Goal: Task Accomplishment & Management: Complete application form

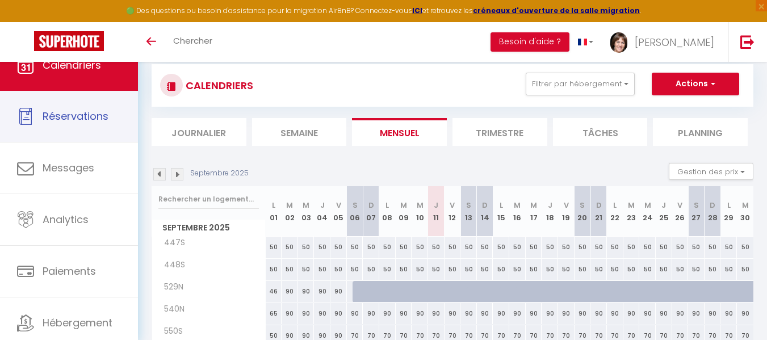
click at [78, 91] on link "Calendriers" at bounding box center [69, 65] width 138 height 51
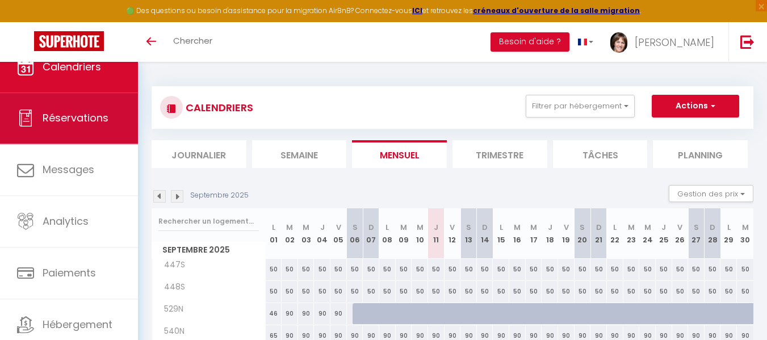
click at [94, 122] on span "Réservations" at bounding box center [76, 118] width 66 height 14
select select "not_cancelled"
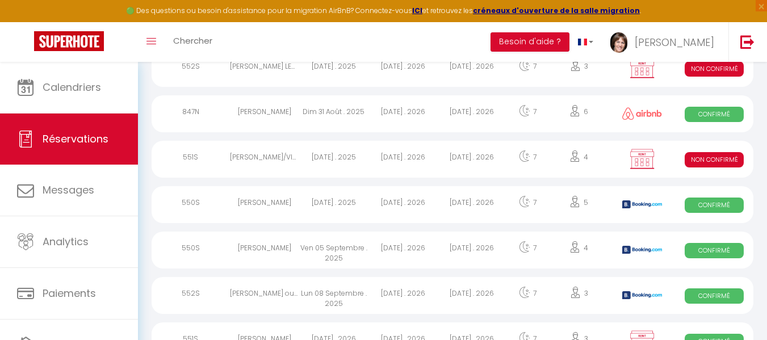
scroll to position [170, 0]
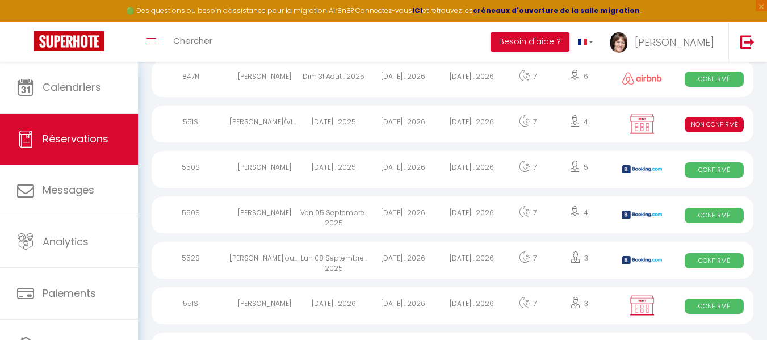
click at [271, 173] on div "[PERSON_NAME]" at bounding box center [264, 169] width 69 height 37
select select "OK"
select select "KO"
select select "1"
select select "0"
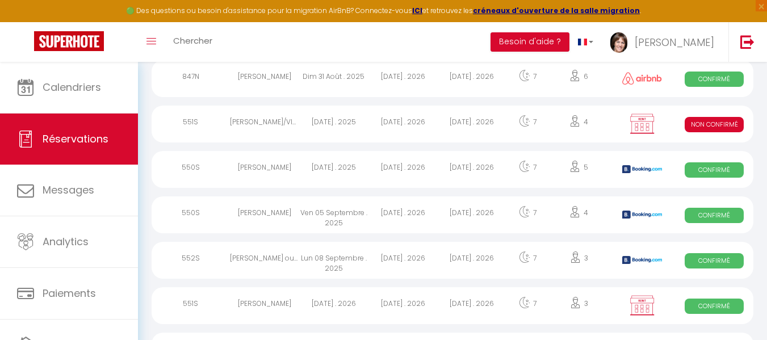
select select "1"
select select
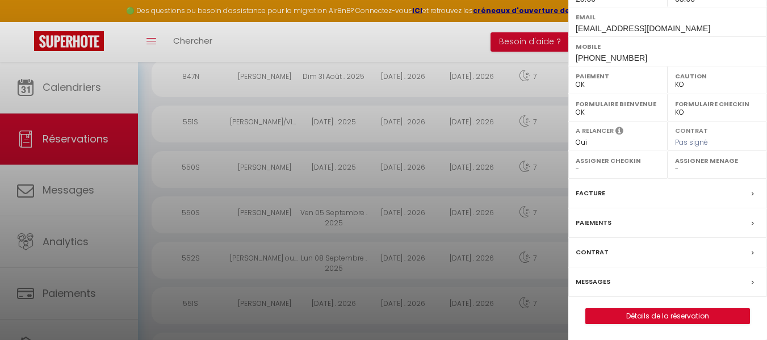
scroll to position [206, 0]
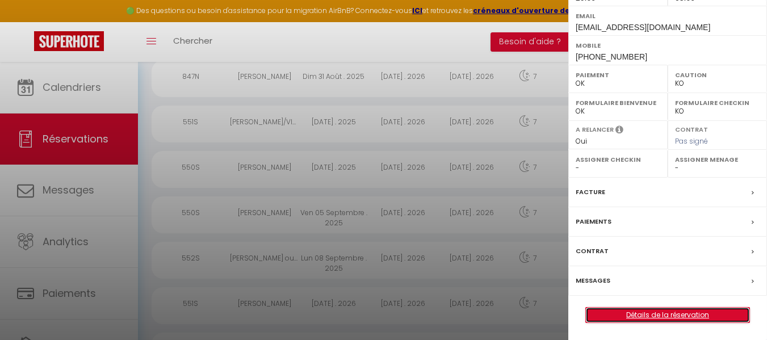
click at [661, 317] on link "Détails de la réservation" at bounding box center [668, 315] width 164 height 15
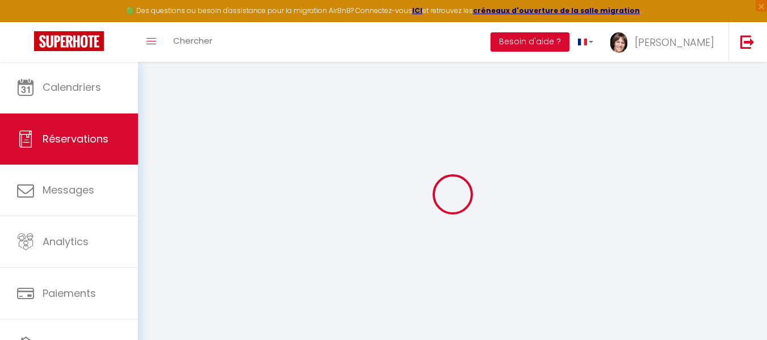
select select
checkbox input "false"
select select
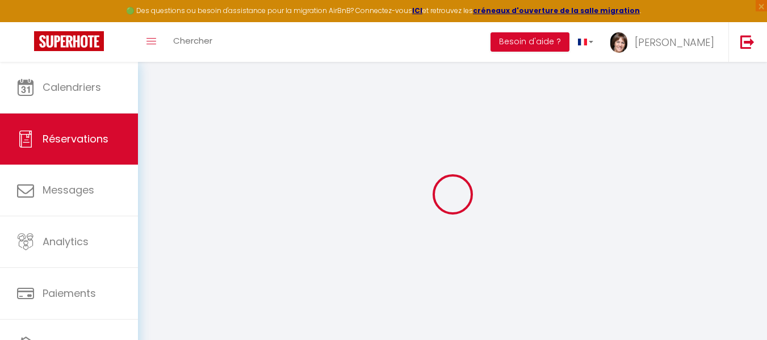
checkbox input "false"
type complète0 "[STREET_ADDRESS]"
type textarea "** THIS RESERVATION HAS BEEN PRE-PAID ** BOOKING NOTE : Payment charge is EUR 1…"
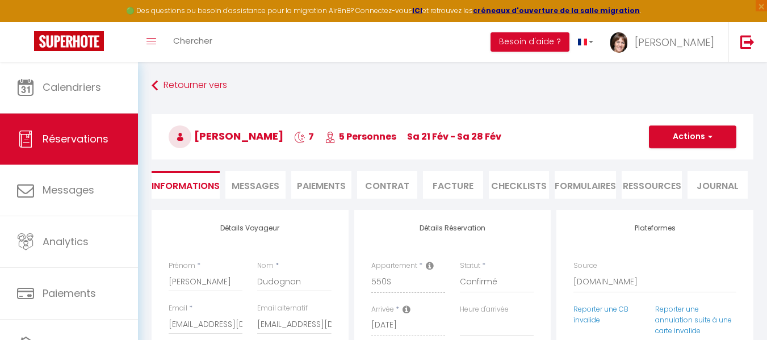
type input "60"
select select
checkbox input "false"
select select "20:00"
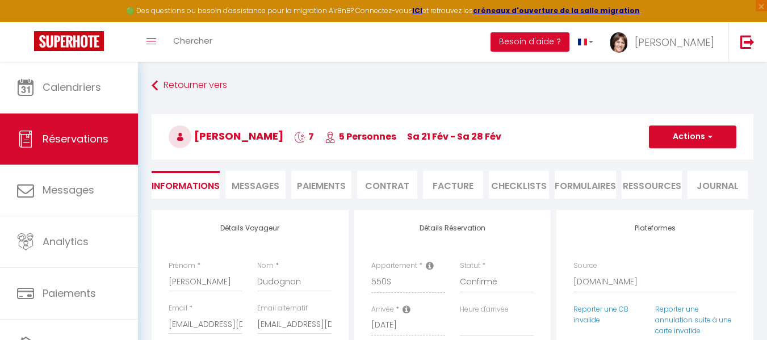
select select "08:00"
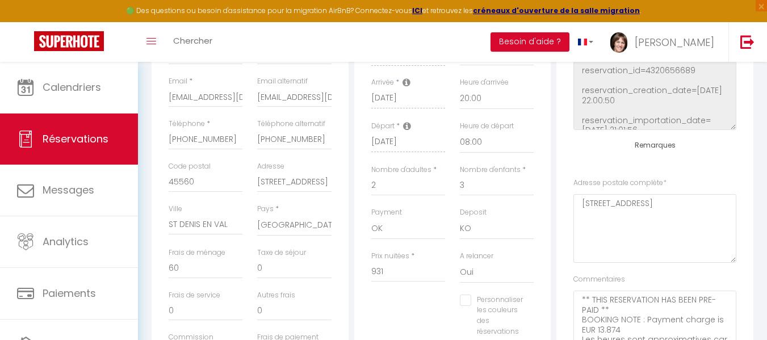
scroll to position [114, 0]
click at [581, 214] on complète0 "[STREET_ADDRESS]" at bounding box center [655, 227] width 163 height 69
click at [580, 215] on complète0 "[STREET_ADDRESS]" at bounding box center [655, 227] width 163 height 69
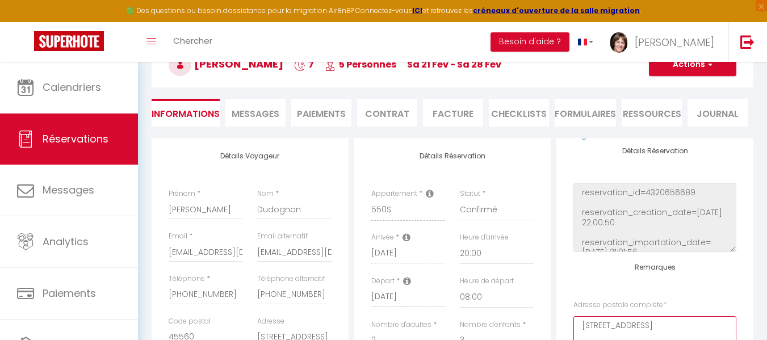
scroll to position [57, 0]
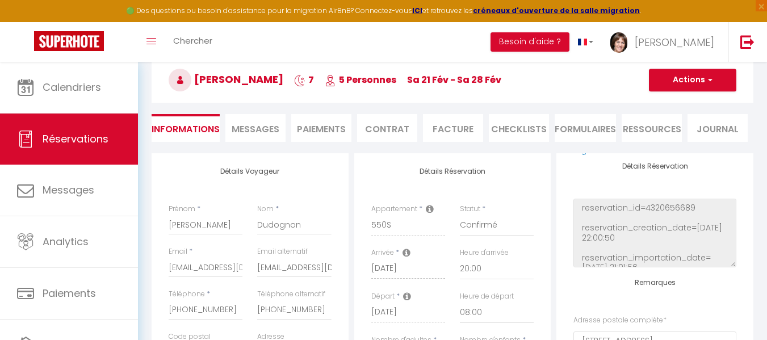
click at [261, 131] on span "Messages" at bounding box center [256, 129] width 48 height 13
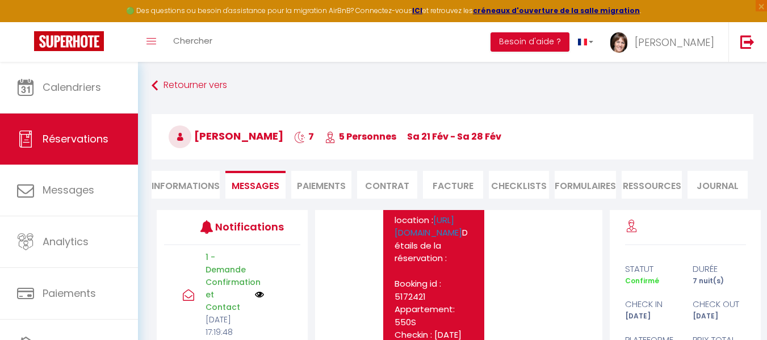
scroll to position [568, 0]
click at [391, 185] on li "Contrat" at bounding box center [387, 185] width 60 height 28
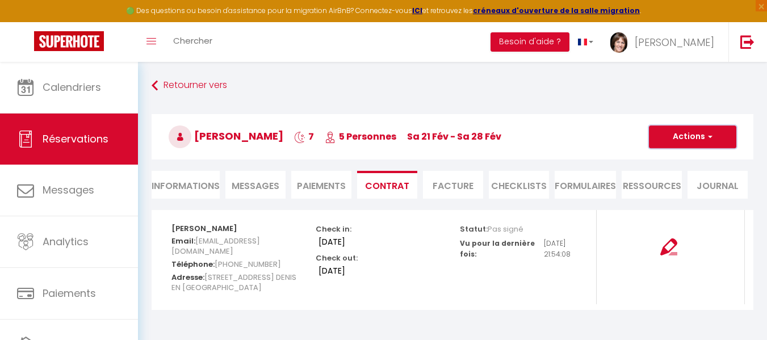
click at [686, 132] on button "Actions" at bounding box center [692, 137] width 87 height 23
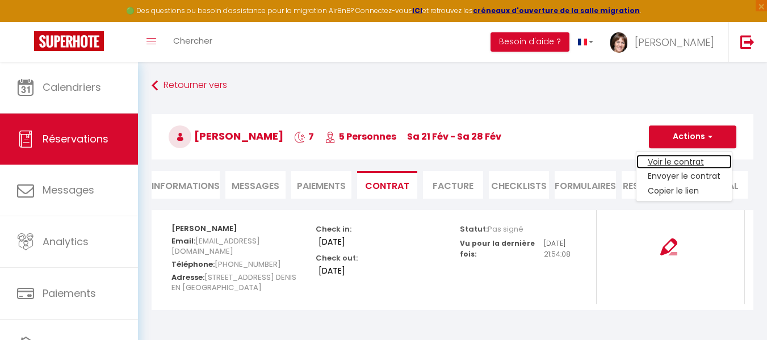
click at [679, 158] on link "Voir le contrat" at bounding box center [684, 161] width 95 height 15
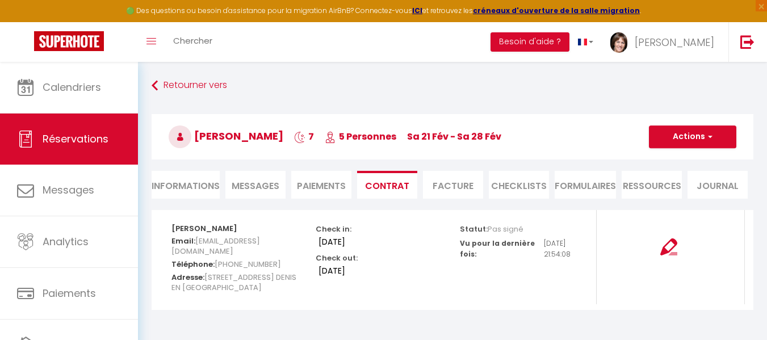
click at [195, 186] on li "Informations" at bounding box center [186, 185] width 68 height 28
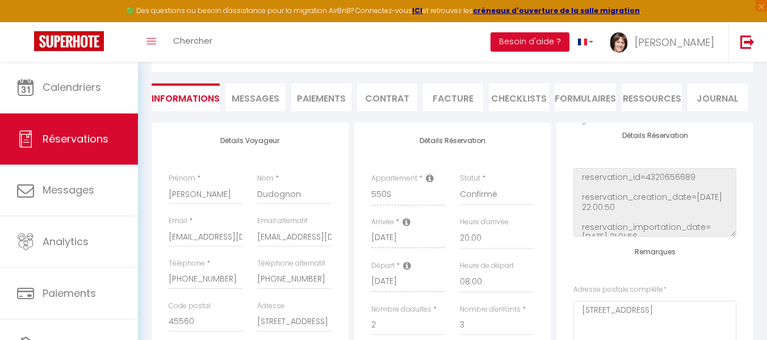
scroll to position [114, 0]
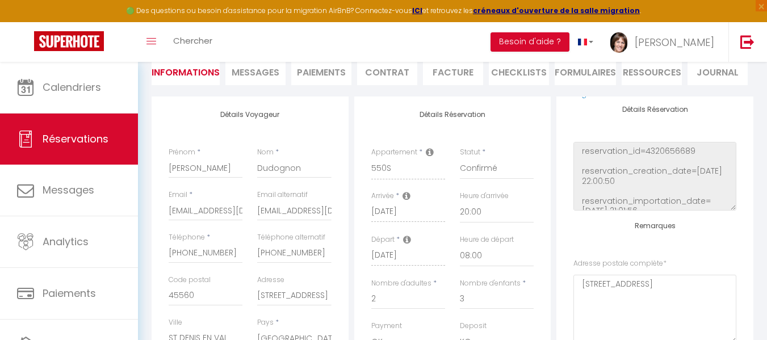
checkbox input "false"
drag, startPoint x: 258, startPoint y: 212, endPoint x: 341, endPoint y: 215, distance: 83.0
click at [341, 215] on div "Détails Voyageur Prénom * [PERSON_NAME] * Dudognon Email * [EMAIL_ADDRESS][DOMA…" at bounding box center [250, 300] width 197 height 406
checkbox input "false"
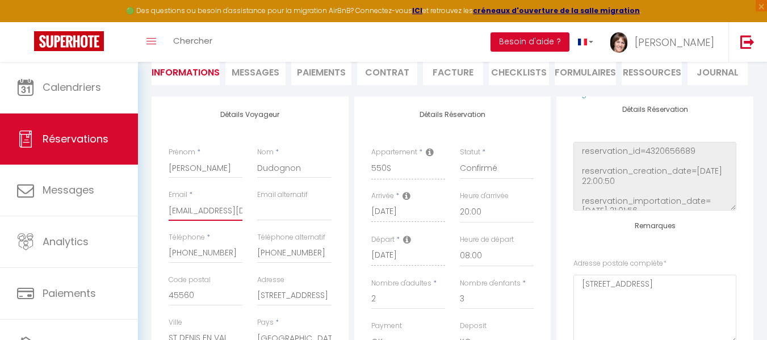
scroll to position [0, 70]
drag, startPoint x: 169, startPoint y: 211, endPoint x: 274, endPoint y: 211, distance: 104.5
click at [274, 211] on div "Email * [EMAIL_ADDRESS][DOMAIN_NAME] Email alternatif" at bounding box center [250, 211] width 178 height 43
paste input "[EMAIL_ADDRESS]"
type input "[EMAIL_ADDRESS][DOMAIN_NAME]"
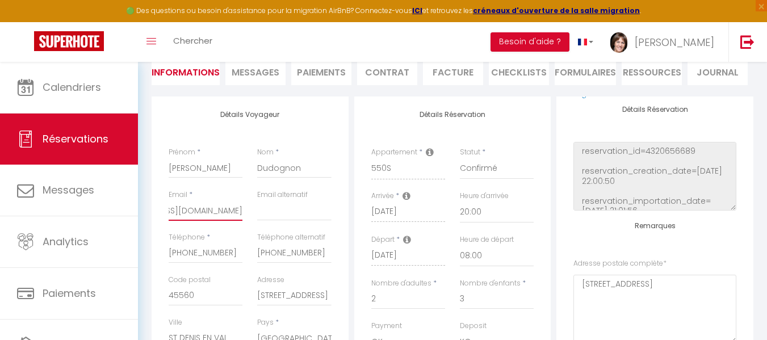
checkbox input "false"
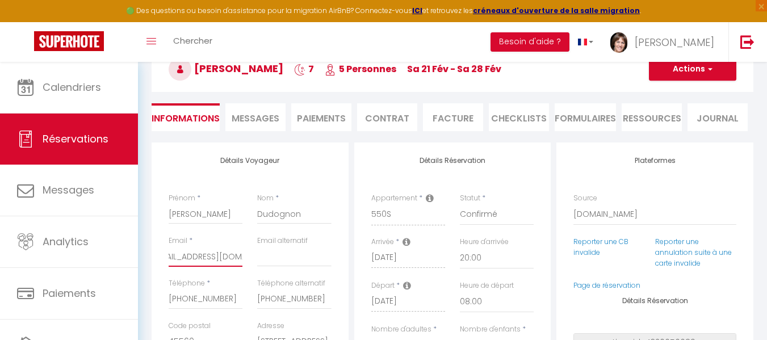
scroll to position [0, 0]
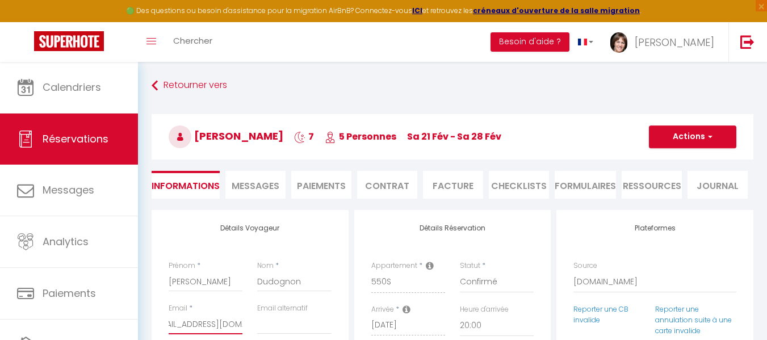
type input "[EMAIL_ADDRESS][DOMAIN_NAME]"
click at [668, 133] on button "Actions" at bounding box center [692, 137] width 87 height 23
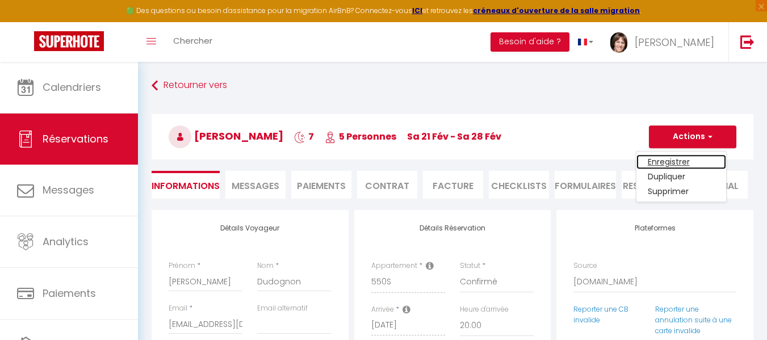
click at [666, 160] on link "Enregistrer" at bounding box center [682, 161] width 90 height 15
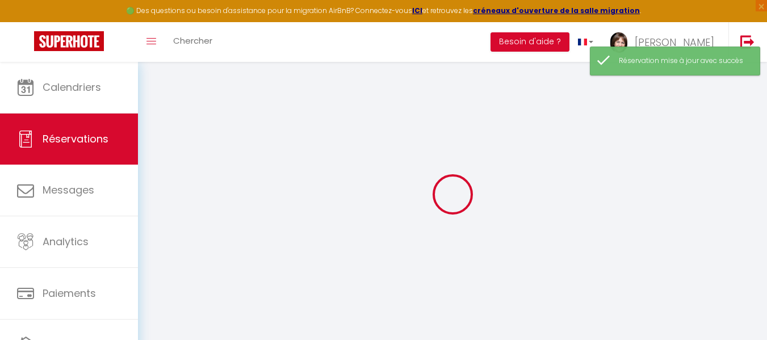
select select
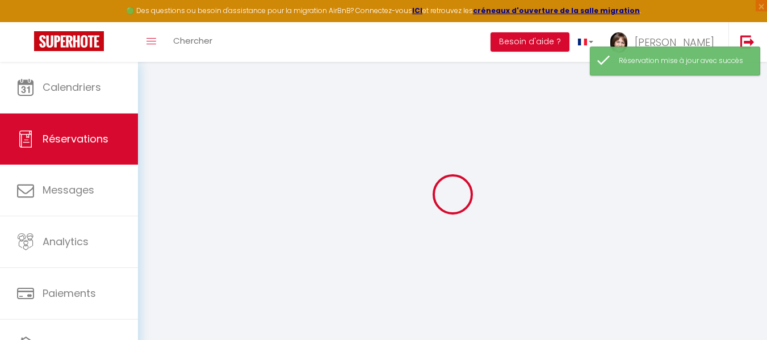
select select
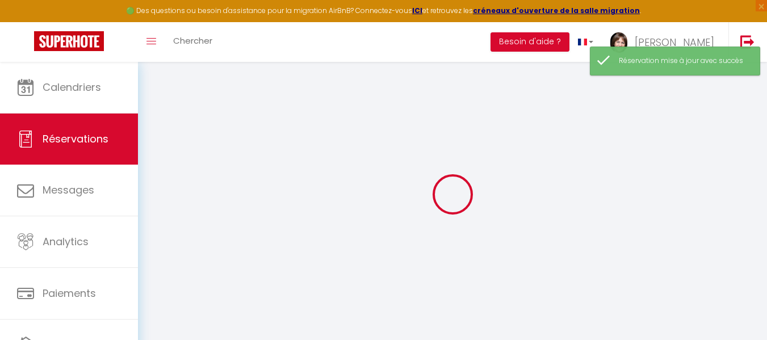
select select
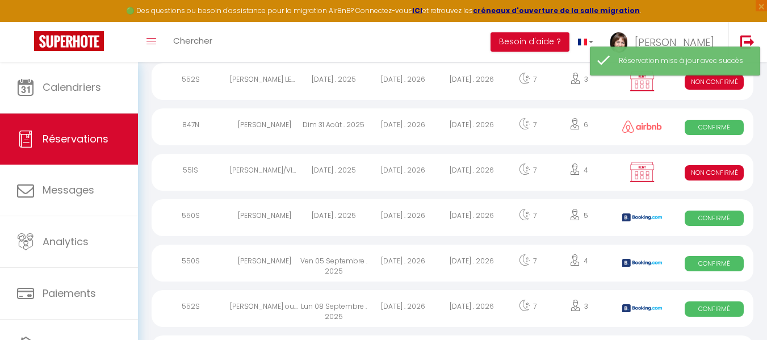
scroll to position [170, 0]
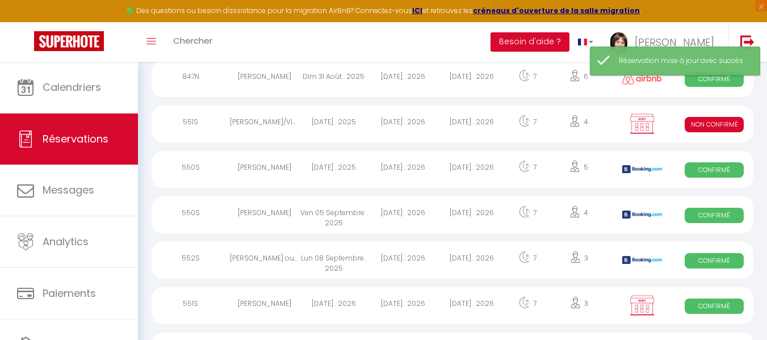
click at [277, 167] on div "[PERSON_NAME]" at bounding box center [264, 169] width 69 height 37
select select "OK"
select select "KO"
select select "1"
select select "0"
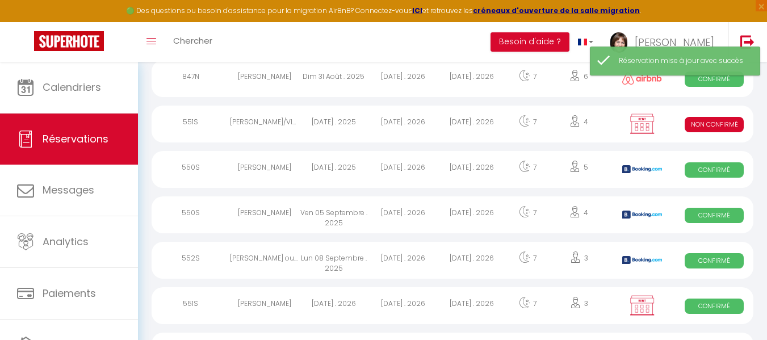
select select "1"
select select
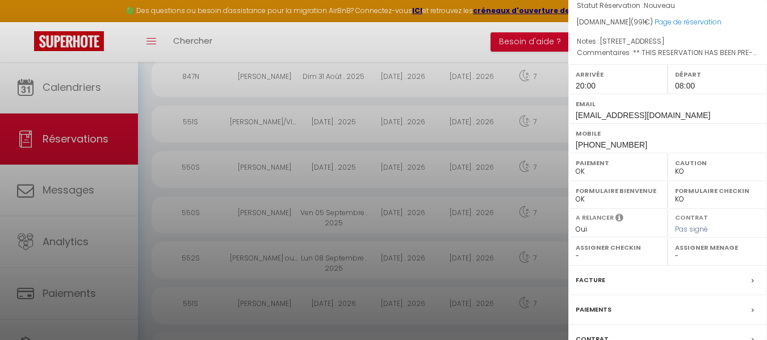
scroll to position [206, 0]
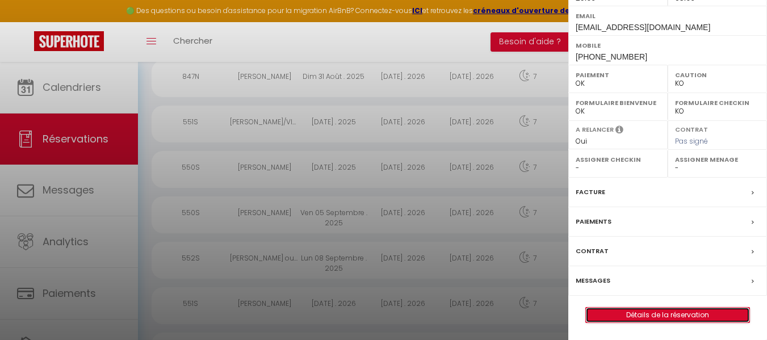
click at [670, 313] on link "Détails de la réservation" at bounding box center [668, 315] width 164 height 15
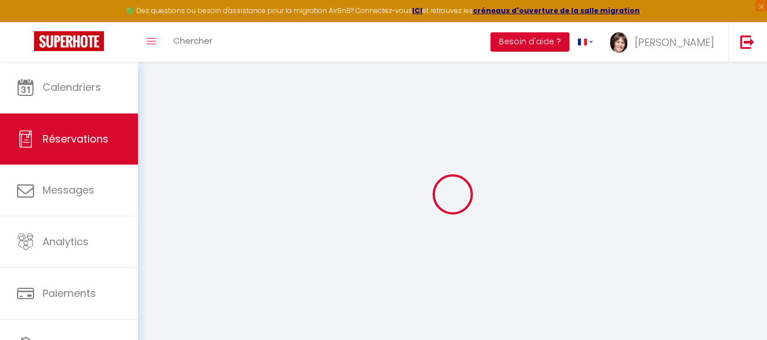
select select
checkbox input "false"
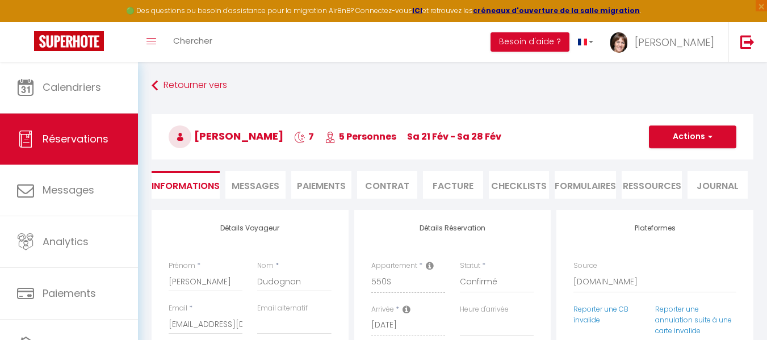
select select
checkbox input "false"
type complète0 "[STREET_ADDRESS]"
type textarea "** THIS RESERVATION HAS BEEN PRE-PAID ** BOOKING NOTE : Payment charge is EUR 1…"
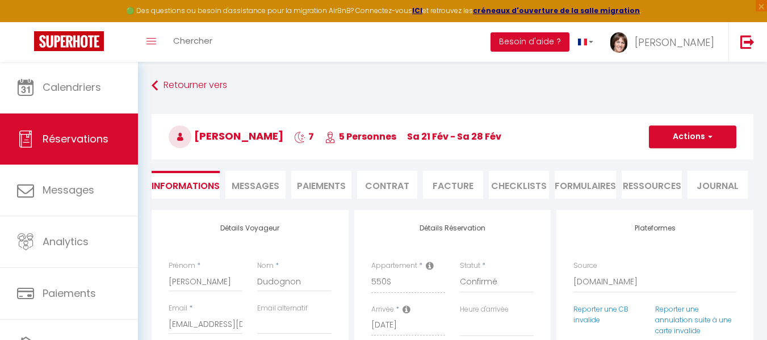
type input "60"
select select
checkbox input "false"
select select "20:00"
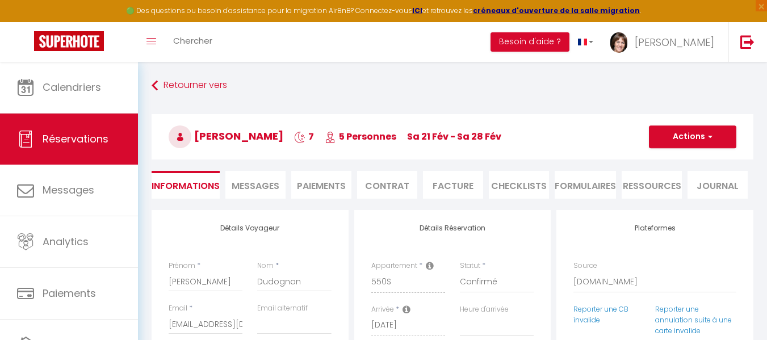
select select "08:00"
click at [381, 186] on li "Contrat" at bounding box center [387, 185] width 60 height 28
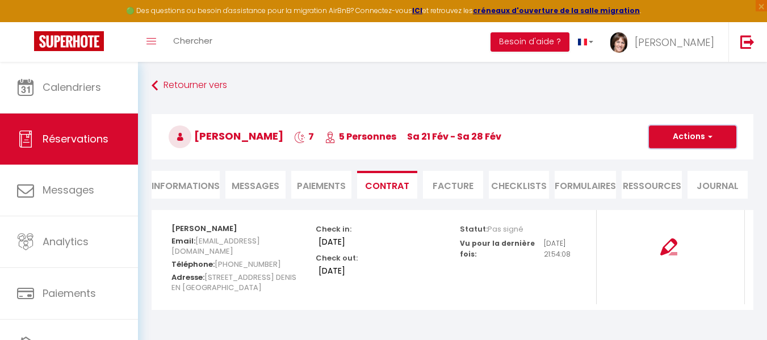
click at [697, 131] on button "Actions" at bounding box center [692, 137] width 87 height 23
click at [254, 187] on span "Messages" at bounding box center [256, 185] width 48 height 13
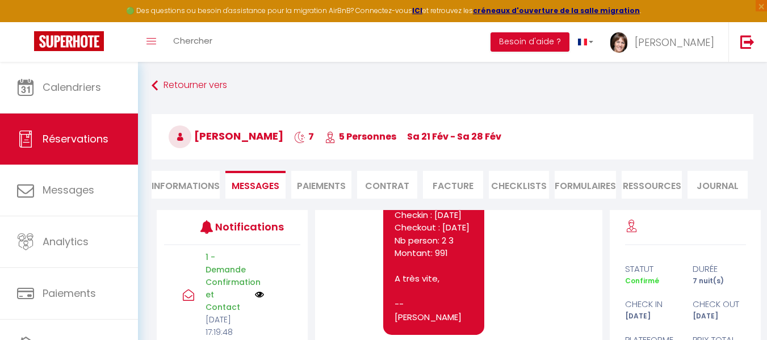
click at [380, 185] on li "Contrat" at bounding box center [387, 185] width 60 height 28
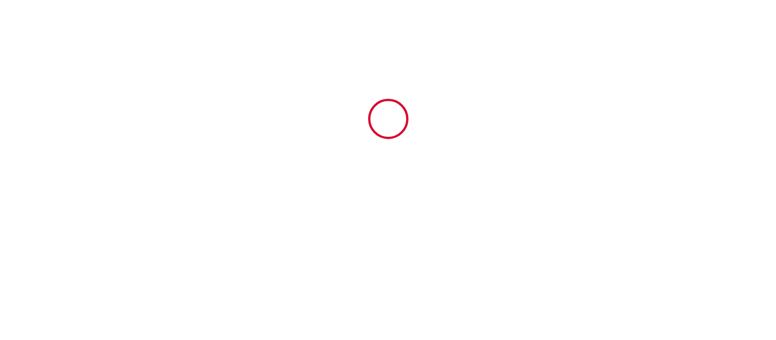
type input "5172421"
type input "550S"
type input "station superdévoluy route du [GEOGRAPHIC_DATA] [GEOGRAPHIC_DATA]"
type input "05250"
type input "Le Dévoluy"
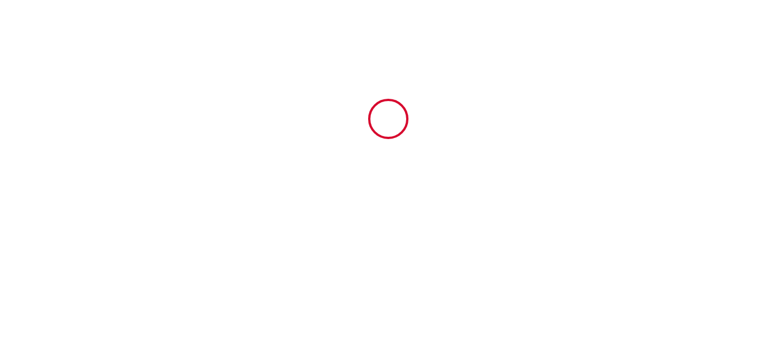
type input "[GEOGRAPHIC_DATA]"
type input "21 Sat February 2026"
type input "28 Sat February 2026"
type input "2"
type input "3"
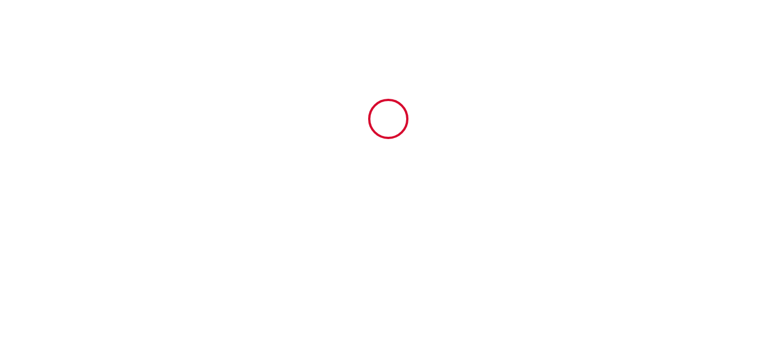
type input "400"
type input "991"
type input "Sandra"
type input "SCI LES 3F Badalucco"
type input "58 impasse vandegale"
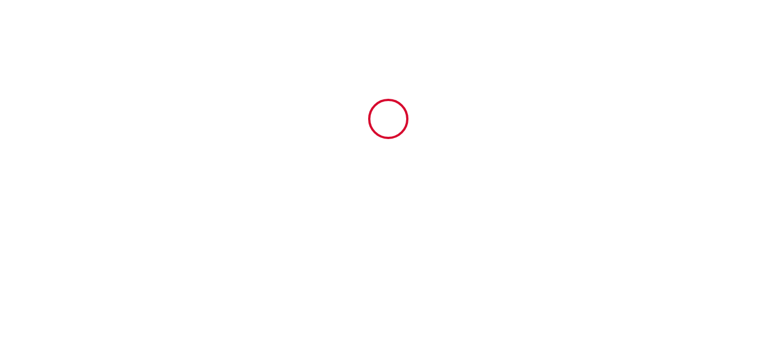
type input "83860"
type input "Nans Les Pins"
type input "[GEOGRAPHIC_DATA]"
type input "[EMAIL_ADDRESS][DOMAIN_NAME]"
type input "[PERSON_NAME]"
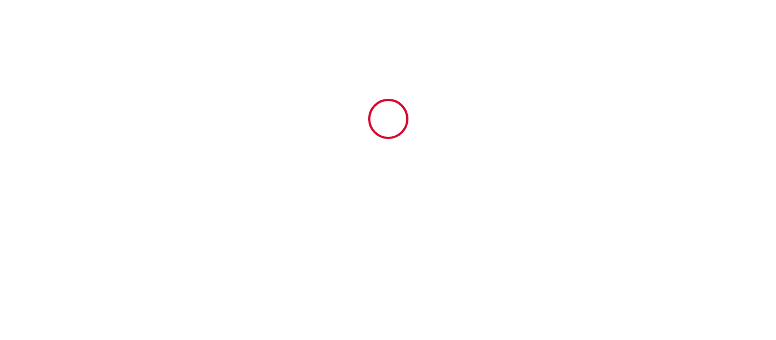
type input "Dudognon"
type input "[STREET_ADDRESS]"
type input "45560"
type input "ST DENIS EN VAL"
type input "[EMAIL_ADDRESS][DOMAIN_NAME]"
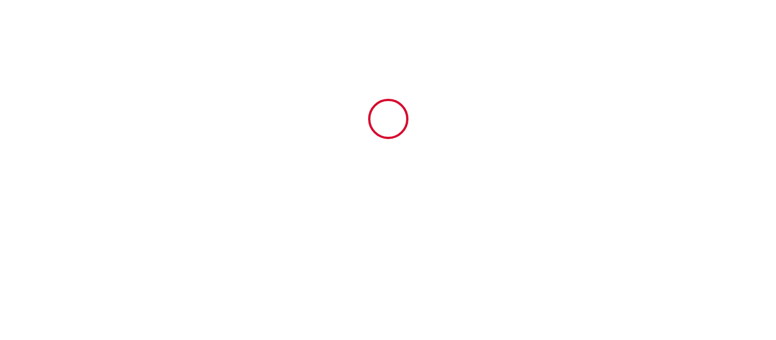
type input "+33 6 87 92 92 06"
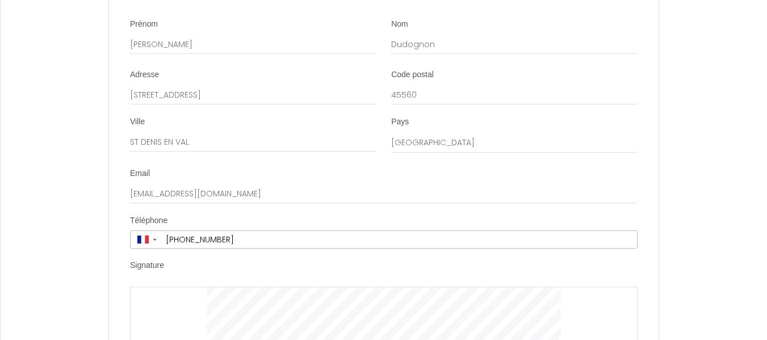
scroll to position [1533, 0]
